Goal: Transaction & Acquisition: Purchase product/service

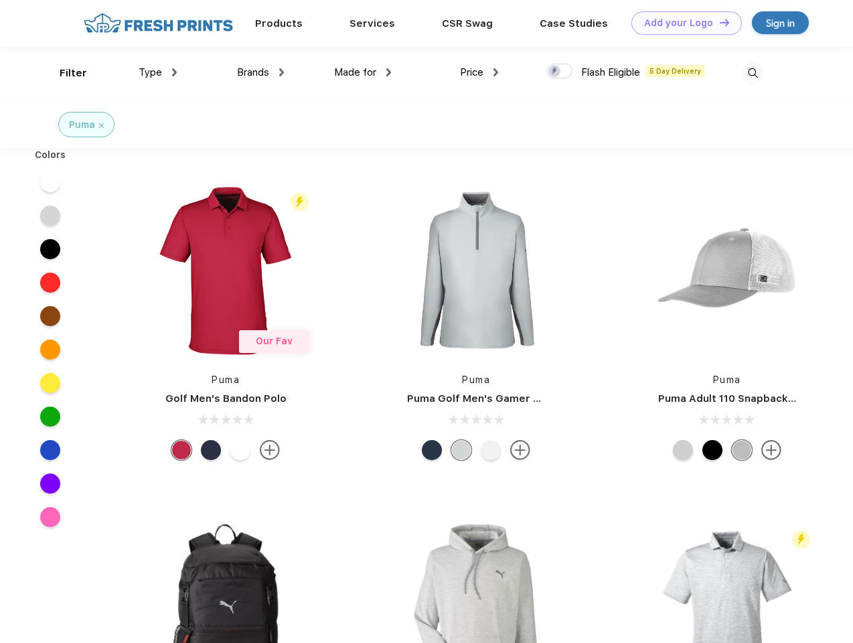
click at [682, 23] on link "Add your Logo Design Tool" at bounding box center [687, 22] width 111 height 23
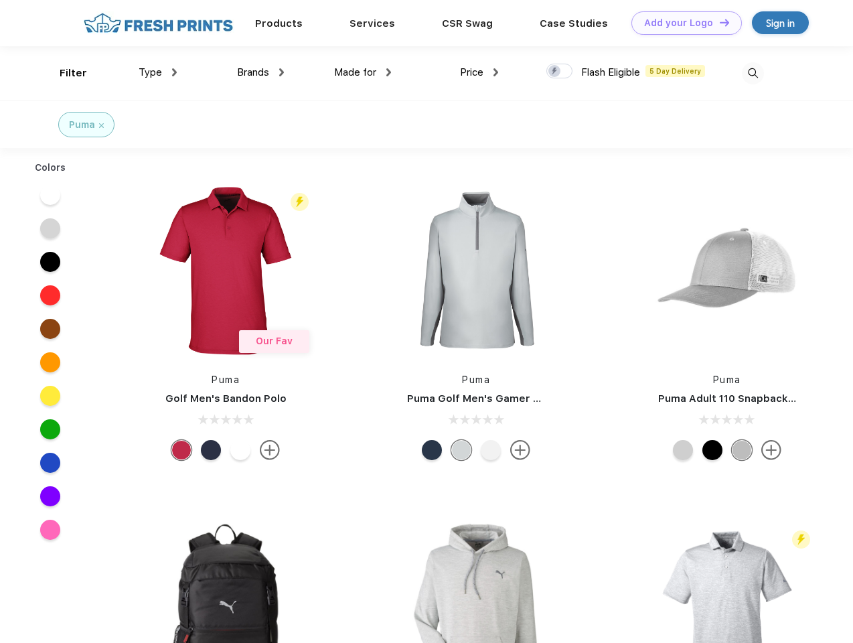
click at [0, 0] on div "Design Tool" at bounding box center [0, 0] width 0 height 0
click at [719, 22] on link "Add your Logo Design Tool" at bounding box center [687, 22] width 111 height 23
click at [64, 73] on div "Filter" at bounding box center [73, 73] width 27 height 15
click at [158, 72] on span "Type" at bounding box center [150, 72] width 23 height 12
click at [261, 72] on span "Brands" at bounding box center [253, 72] width 32 height 12
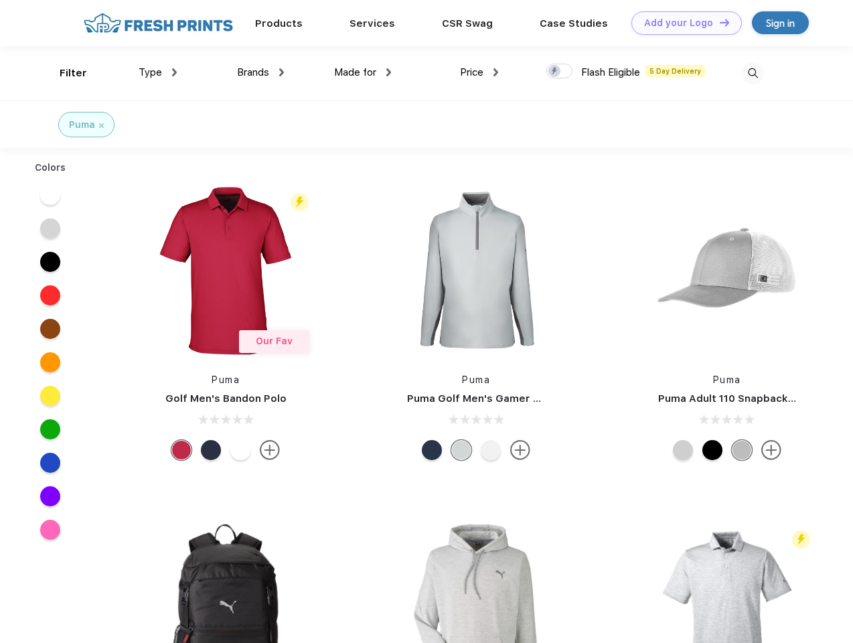
click at [363, 72] on span "Made for" at bounding box center [355, 72] width 42 height 12
click at [480, 72] on span "Price" at bounding box center [471, 72] width 23 height 12
click at [560, 72] on div at bounding box center [560, 71] width 26 height 15
click at [555, 72] on input "checkbox" at bounding box center [551, 67] width 9 height 9
click at [753, 73] on img at bounding box center [753, 73] width 22 height 22
